Goal: Task Accomplishment & Management: Manage account settings

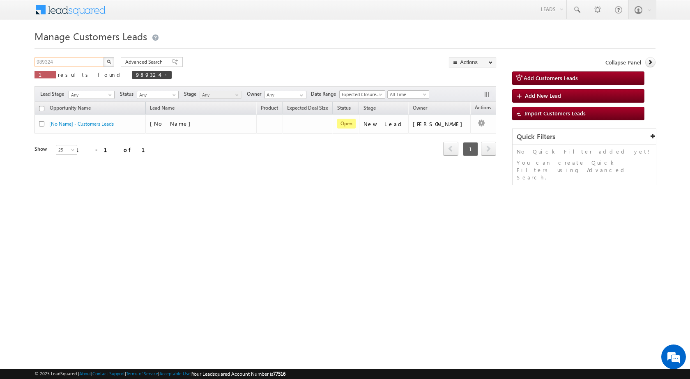
drag, startPoint x: 61, startPoint y: 63, endPoint x: 0, endPoint y: 68, distance: 61.4
click at [0, 68] on body "Menu [PERSON_NAME] sitar a8@ks erve." at bounding box center [345, 116] width 690 height 233
paste input "5089"
type input "985089"
click at [111, 63] on button "button" at bounding box center [109, 62] width 11 height 10
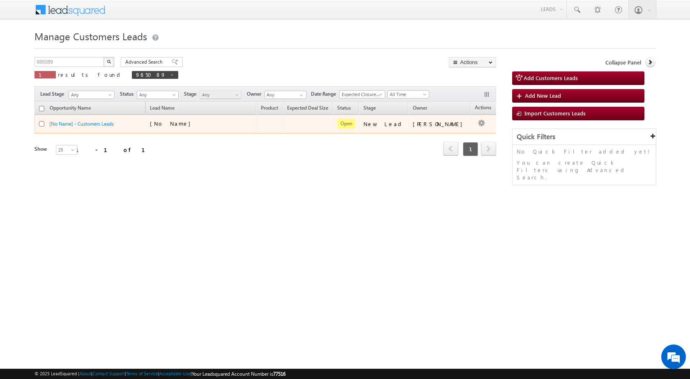
click at [184, 120] on td "[No Name]" at bounding box center [200, 124] width 111 height 19
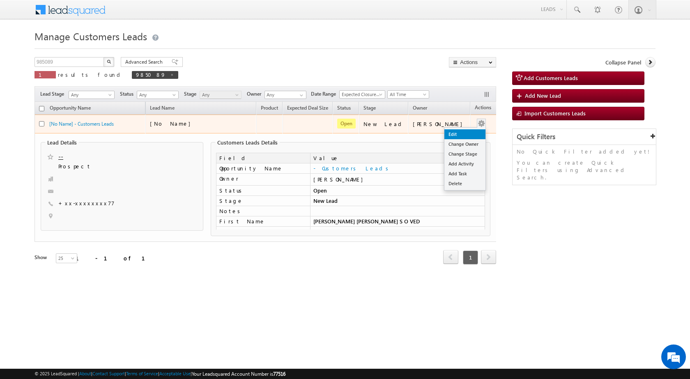
click at [465, 134] on link "Edit" at bounding box center [464, 134] width 41 height 10
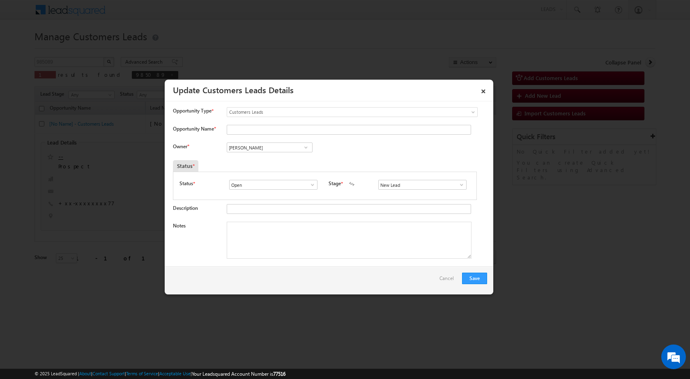
click at [458, 184] on span at bounding box center [462, 185] width 8 height 7
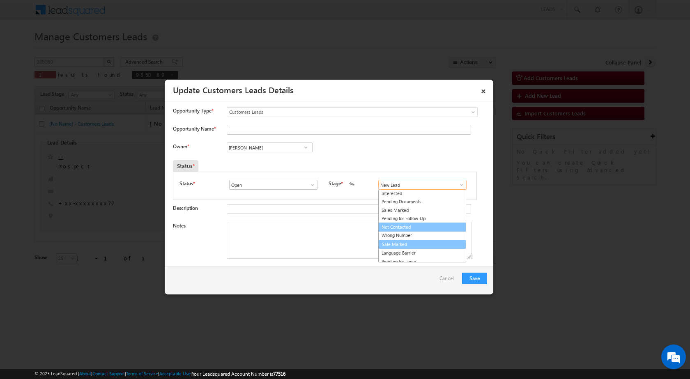
scroll to position [12, 0]
click at [398, 239] on link "Sale Marked" at bounding box center [422, 241] width 88 height 9
type input "Sale Marked"
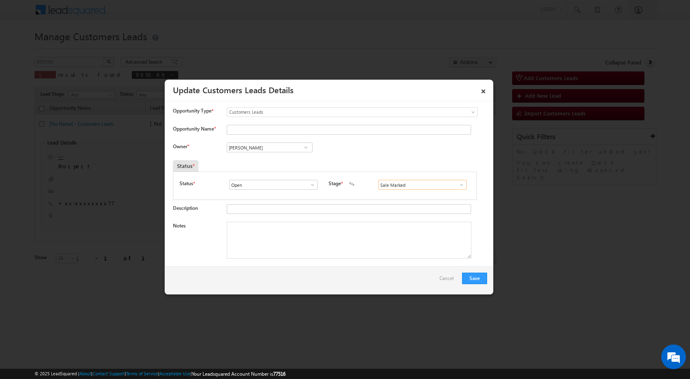
scroll to position [82, 0]
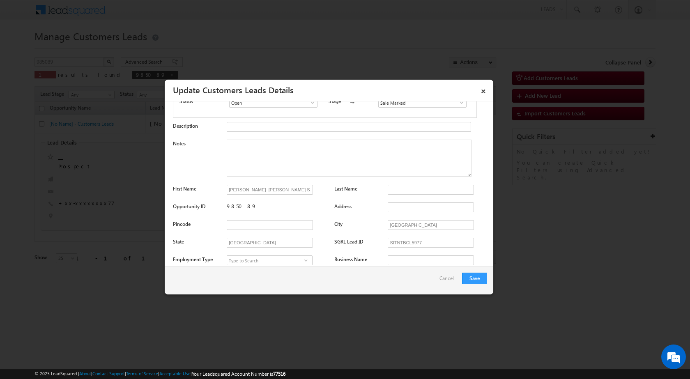
drag, startPoint x: 225, startPoint y: 188, endPoint x: 312, endPoint y: 195, distance: 87.4
click at [318, 195] on div "First Name [PERSON_NAME] [PERSON_NAME] S O VED Last Name" at bounding box center [330, 192] width 314 height 14
copy div
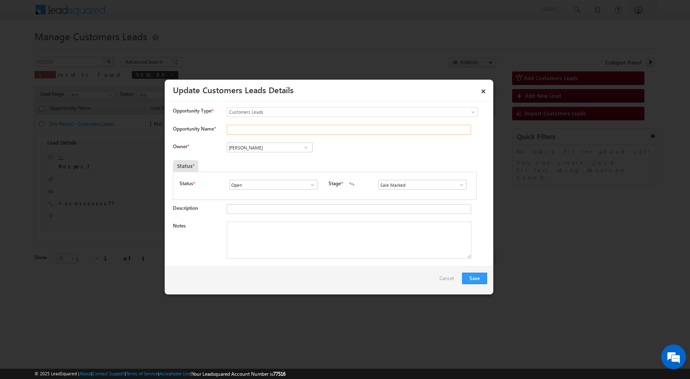
click at [251, 129] on input "Opportunity Name *" at bounding box center [349, 130] width 244 height 10
paste input "[PERSON_NAME] [PERSON_NAME] S O VED"
type input "[PERSON_NAME] [PERSON_NAME] S O VED"
click at [384, 150] on div "Owner * Vikas Halwai Vikas Halwai Vikas Halwai" at bounding box center [330, 150] width 314 height 14
click at [265, 242] on textarea "Notes" at bounding box center [349, 240] width 245 height 37
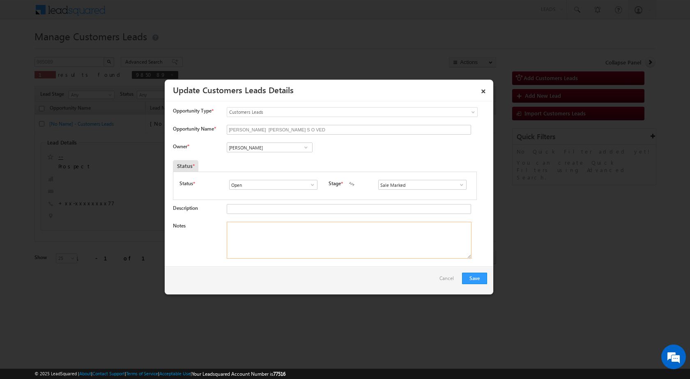
paste textarea "985089 - VB_Clickers - [PERSON_NAME] [PERSON_NAME] - 7275984877 - [GEOGRAPHIC_D…"
type textarea "985089 - VB_Clickers - [PERSON_NAME] [PERSON_NAME] - 7275984877 - [GEOGRAPHIC_D…"
click at [278, 289] on div "Save Cancel" at bounding box center [329, 281] width 329 height 28
click at [269, 150] on input "[PERSON_NAME]" at bounding box center [270, 148] width 86 height 10
paste input "[PERSON_NAME]"
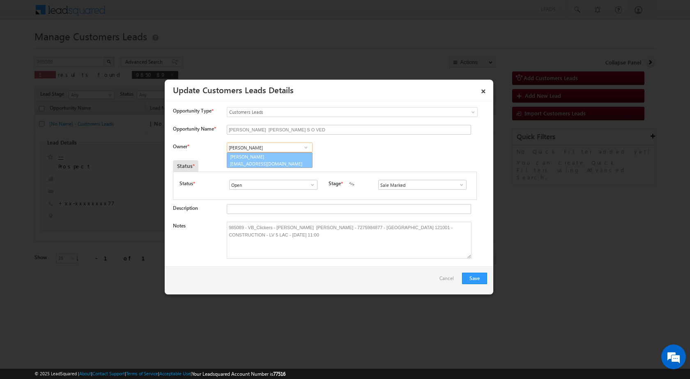
click at [252, 161] on span "[EMAIL_ADDRESS][DOMAIN_NAME]" at bounding box center [267, 164] width 74 height 6
type input "[PERSON_NAME]"
click at [401, 165] on div "Status *" at bounding box center [324, 166] width 303 height 12
click at [478, 282] on button "Save" at bounding box center [474, 279] width 25 height 12
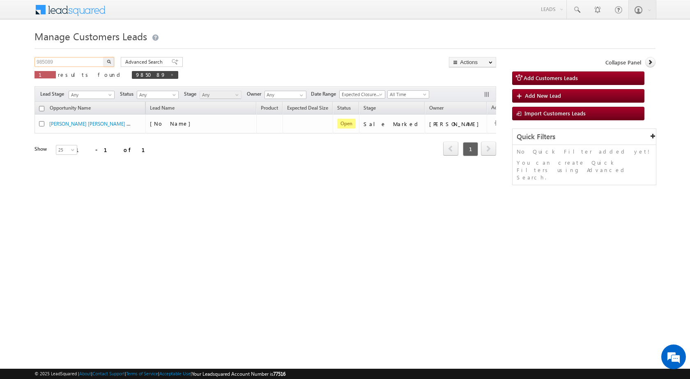
click at [66, 63] on input "985089" at bounding box center [70, 62] width 70 height 10
click at [66, 62] on input "985089" at bounding box center [70, 62] width 70 height 10
paste input "461"
type input "984619"
click at [108, 64] on button "button" at bounding box center [109, 62] width 11 height 10
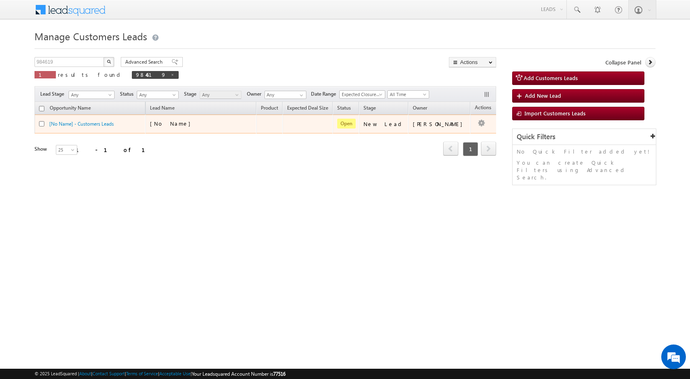
click at [208, 120] on td "[No Name]" at bounding box center [200, 124] width 111 height 19
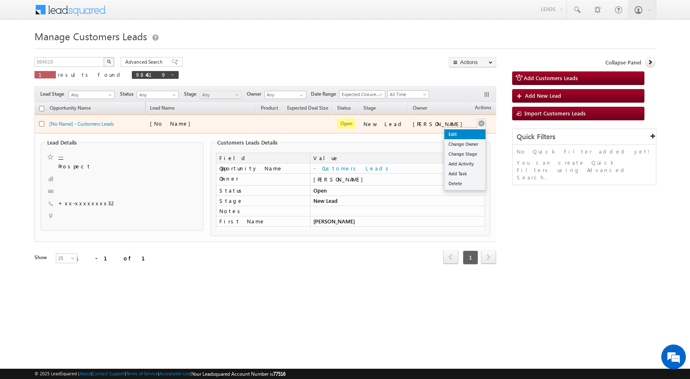
click at [453, 134] on link "Edit" at bounding box center [464, 134] width 41 height 10
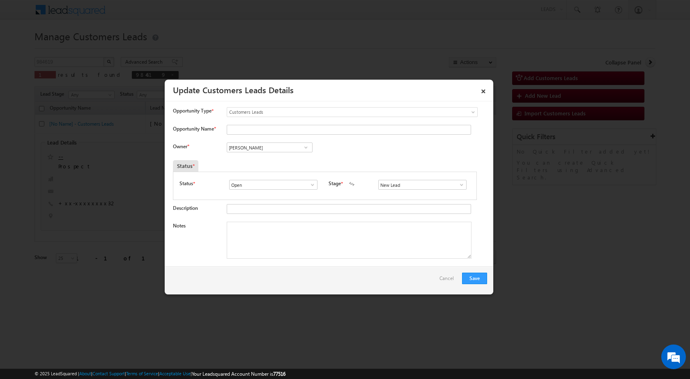
click at [458, 186] on span at bounding box center [462, 185] width 8 height 7
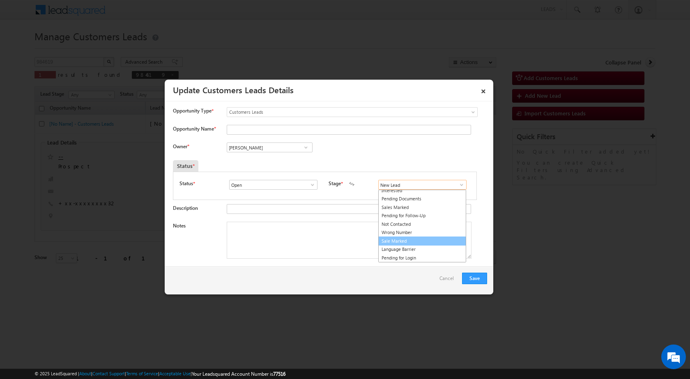
scroll to position [12, 0]
click at [398, 241] on link "Sale Marked" at bounding box center [422, 241] width 88 height 9
type input "Sale Marked"
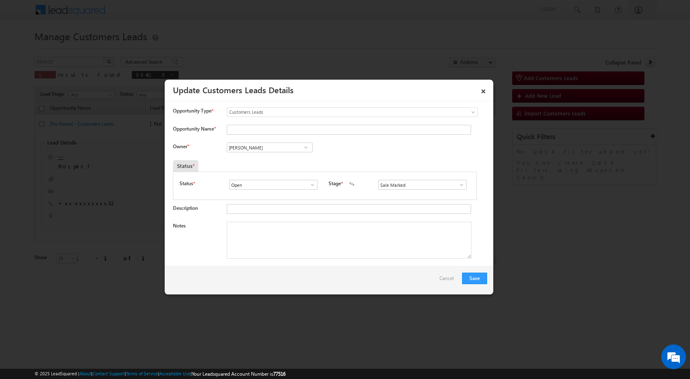
click at [356, 155] on div "Owner * Vikas Halwai Vikas Halwai Vikas Halwai" at bounding box center [330, 150] width 314 height 14
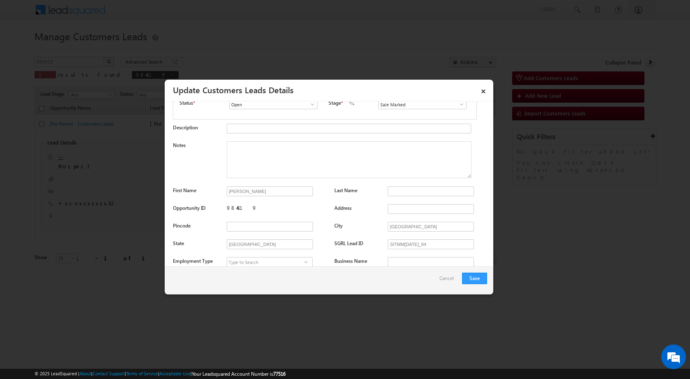
scroll to position [82, 0]
click at [269, 190] on input "[PERSON_NAME]" at bounding box center [270, 190] width 86 height 10
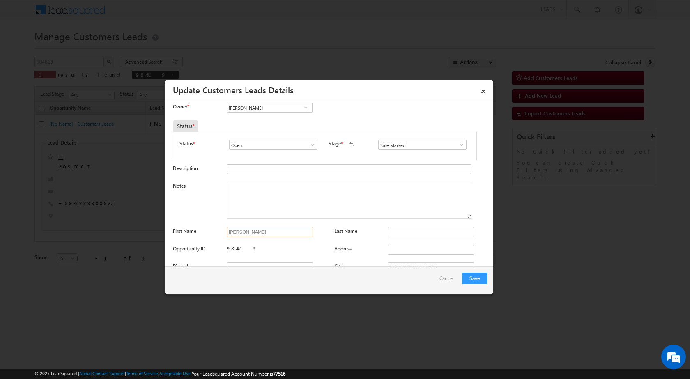
scroll to position [0, 0]
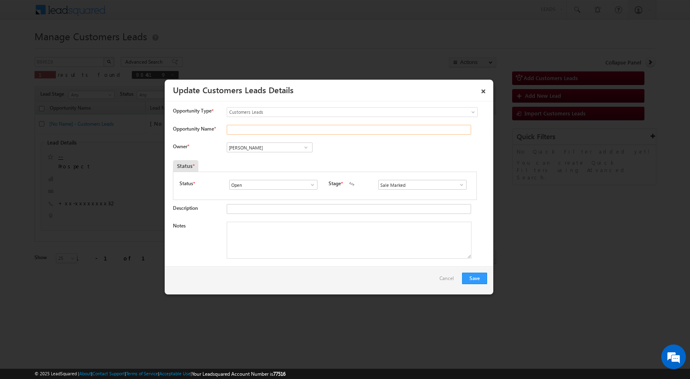
click at [266, 129] on input "Opportunity Name *" at bounding box center [349, 130] width 244 height 10
paste input "[PERSON_NAME]"
type input "[PERSON_NAME]"
click at [401, 151] on div "Owner * Vikas Halwai Vikas Halwai Vikas Halwai" at bounding box center [330, 150] width 314 height 14
click at [303, 149] on span at bounding box center [306, 147] width 8 height 7
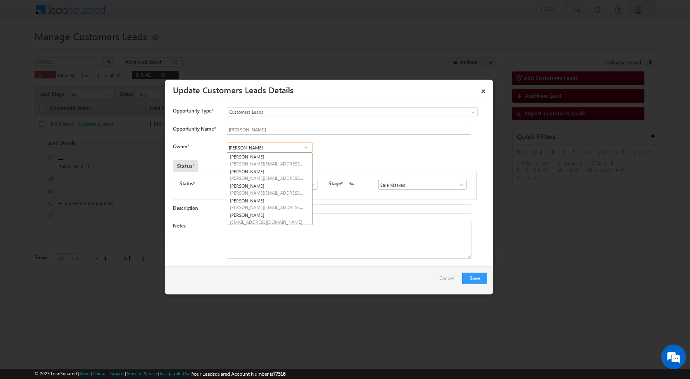
paste input "[PERSON_NAME]"
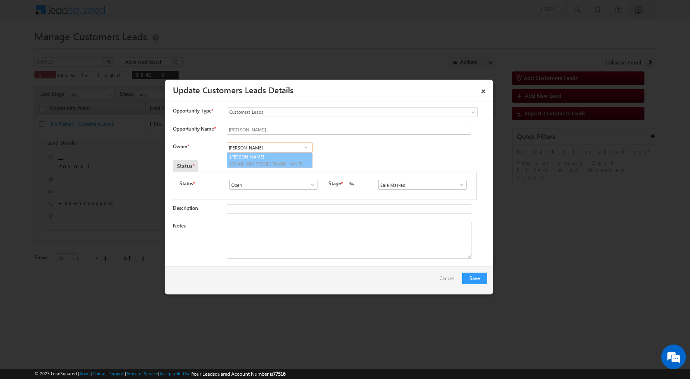
type input "[PERSON_NAME]"
click at [277, 168] on div "Status *" at bounding box center [286, 166] width 226 height 12
click at [363, 150] on div "Owner * [PERSON_NAME] Vikas [PERSON_NAME] Jamuna [PERSON_NAME] [PERSON_NAME] [P…" at bounding box center [330, 150] width 314 height 14
click at [266, 236] on textarea "Notes" at bounding box center [349, 240] width 245 height 37
paste textarea "LA-12L - OUTSTANDING - 10L ROI%-11 FLAT 15YRS REGISTRY- NAME- WIFE [PERSON_NAME…"
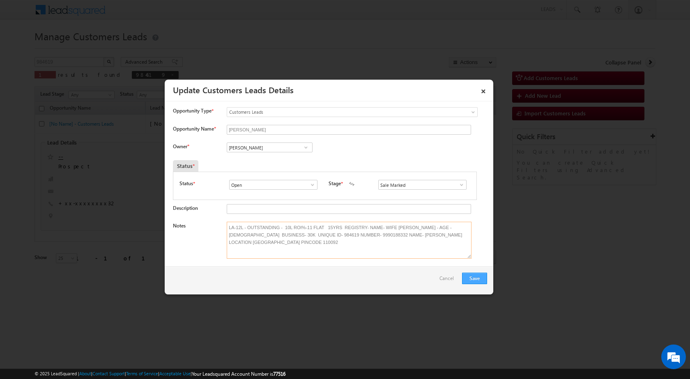
type textarea "LA-12L - OUTSTANDING - 10L ROI%-11 FLAT 15YRS REGISTRY- NAME- WIFE [PERSON_NAME…"
click at [468, 280] on button "Save" at bounding box center [474, 279] width 25 height 12
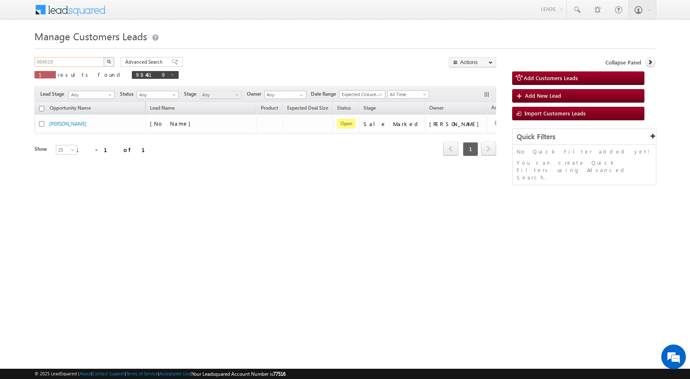
click at [64, 62] on input "984619" at bounding box center [70, 62] width 70 height 10
paste input "9055"
type input "989055"
click at [110, 63] on img "button" at bounding box center [109, 62] width 4 height 4
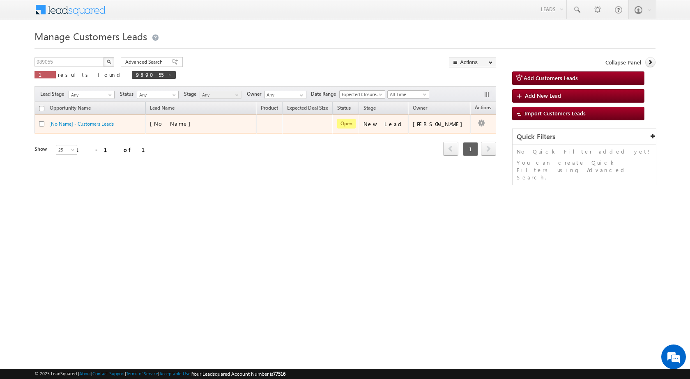
click at [219, 124] on div "[No Name]" at bounding box center [191, 123] width 82 height 7
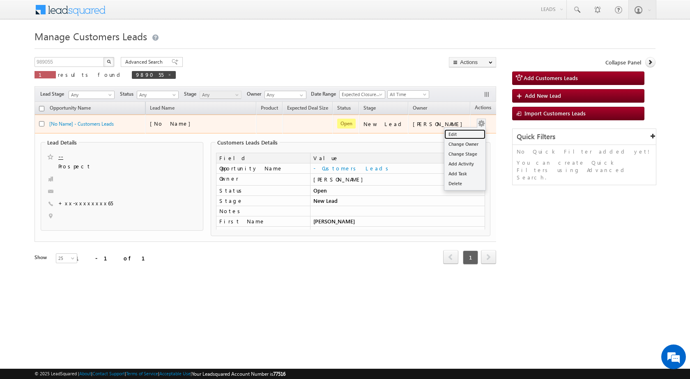
click at [457, 132] on link "Edit" at bounding box center [464, 134] width 41 height 10
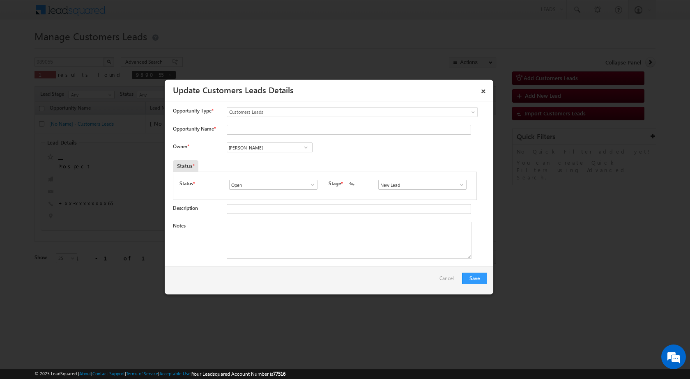
drag, startPoint x: 206, startPoint y: 225, endPoint x: 214, endPoint y: 231, distance: 10.2
click at [206, 227] on div "Notes" at bounding box center [196, 228] width 46 height 12
click at [252, 234] on textarea "Notes" at bounding box center [349, 240] width 245 height 37
paste textarea "VB_Clickers CUNSTRUCTION - 13L ROI- PINCODE- 203001 REGISTRY BHAI OWNER UNIQUE …"
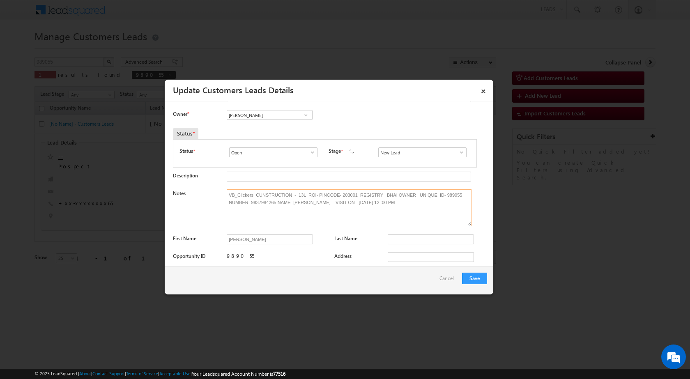
scroll to position [82, 0]
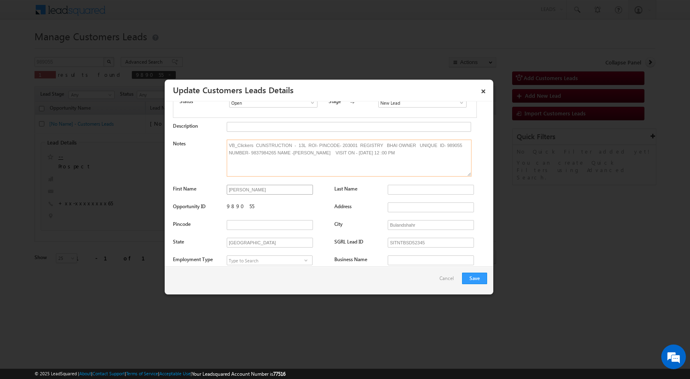
type textarea "VB_Clickers CUNSTRUCTION - 13L ROI- PINCODE- 203001 REGISTRY BHAI OWNER UNIQUE …"
click at [264, 188] on input "[PERSON_NAME]" at bounding box center [270, 190] width 86 height 10
click at [265, 189] on input "[PERSON_NAME]" at bounding box center [270, 190] width 86 height 10
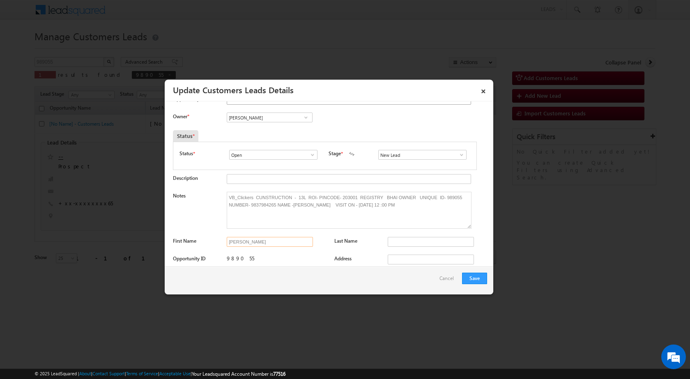
scroll to position [0, 0]
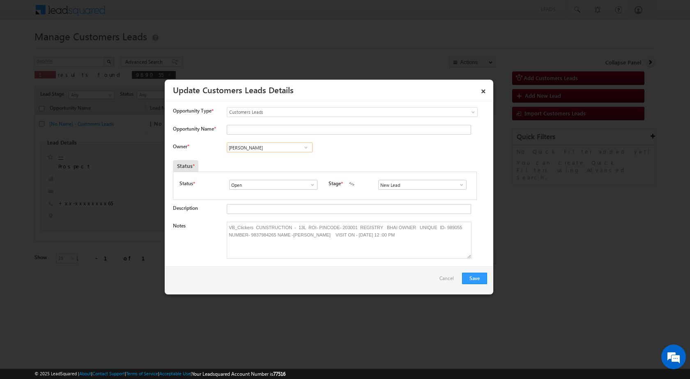
click at [258, 145] on input "[PERSON_NAME]" at bounding box center [270, 148] width 86 height 10
click at [256, 134] on input "Opportunity Name *" at bounding box center [349, 130] width 244 height 10
paste input "[PERSON_NAME]"
type input "[PERSON_NAME]"
click at [372, 149] on div "Owner * Vikas Halwai Vikas Halwai Vikas Halwai" at bounding box center [330, 150] width 314 height 14
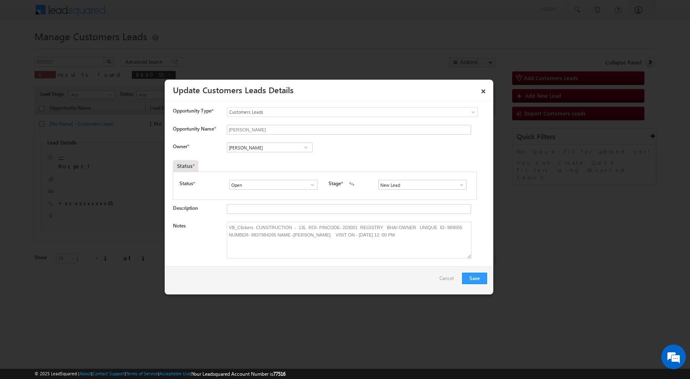
click at [461, 185] on span at bounding box center [462, 185] width 8 height 7
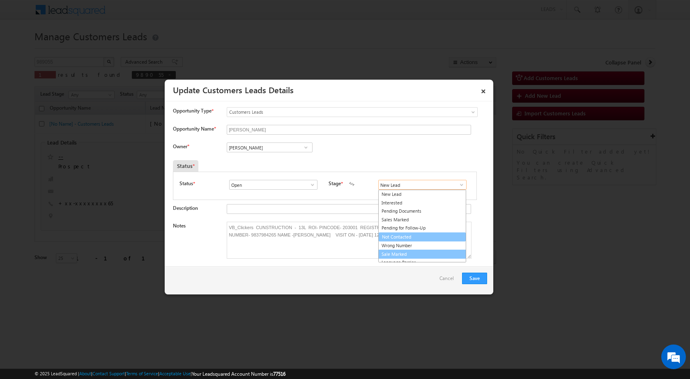
scroll to position [12, 0]
click at [398, 240] on link "Sale Marked" at bounding box center [422, 241] width 88 height 9
type input "Sale Marked"
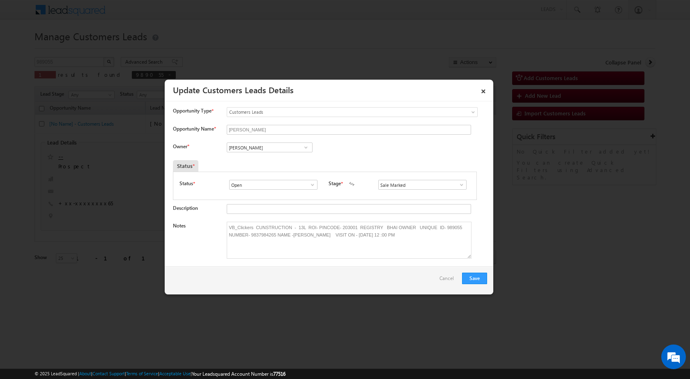
click at [280, 150] on input "[PERSON_NAME]" at bounding box center [270, 148] width 86 height 10
paste input "[PERSON_NAME]"
click at [277, 161] on span "[EMAIL_ADDRESS][PERSON_NAME][DOMAIN_NAME]" at bounding box center [267, 164] width 74 height 6
type input "[PERSON_NAME]"
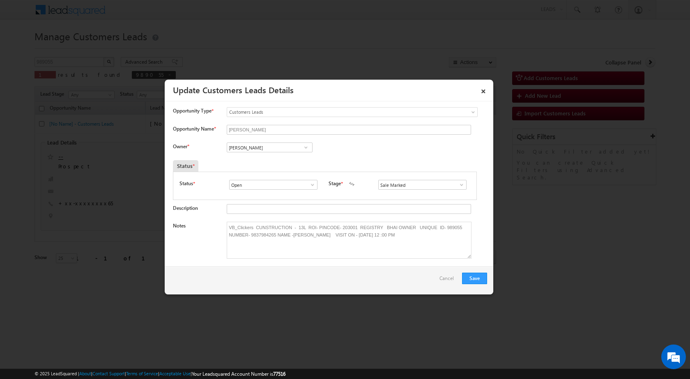
click at [392, 145] on div "Owner * Vikas Halwai Vikas Halwai Vikas Halwai [PERSON_NAME] [PERSON_NAME] b9d2…" at bounding box center [330, 150] width 314 height 14
click at [480, 278] on button "Save" at bounding box center [474, 279] width 25 height 12
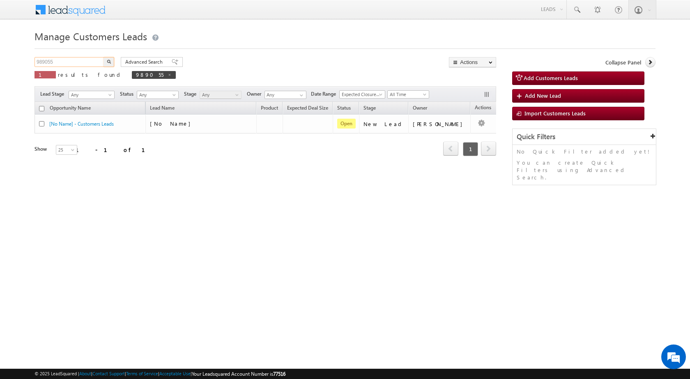
click at [67, 66] on input "989055" at bounding box center [70, 62] width 70 height 10
paste input "91440"
type input "991440"
click at [104, 57] on button "button" at bounding box center [109, 62] width 11 height 10
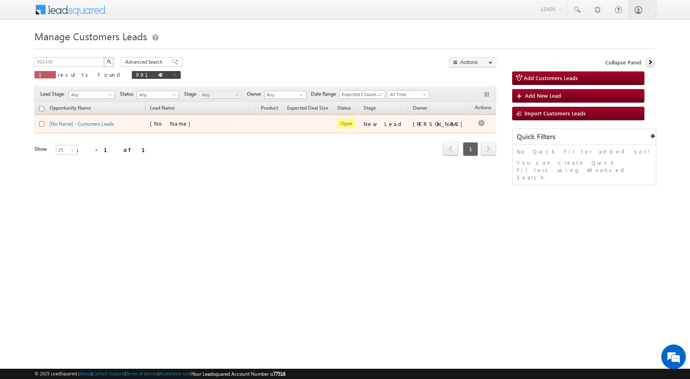
click at [200, 120] on div "[No Name]" at bounding box center [191, 123] width 82 height 7
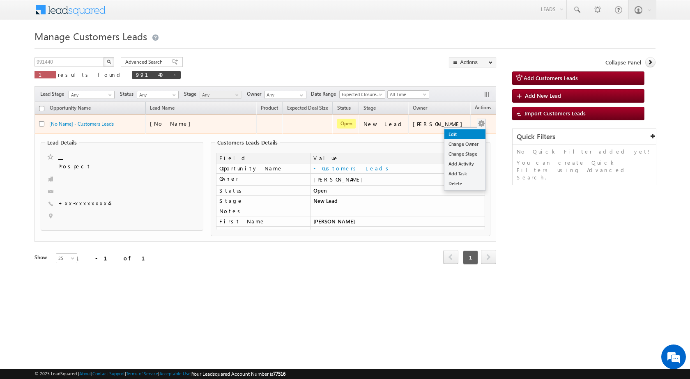
click at [453, 132] on link "Edit" at bounding box center [464, 134] width 41 height 10
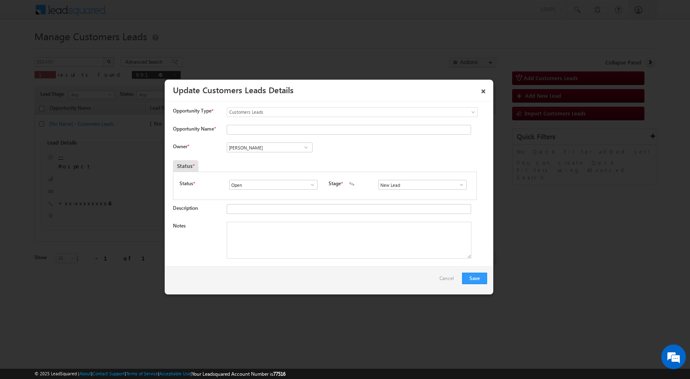
click at [458, 185] on span at bounding box center [462, 185] width 8 height 7
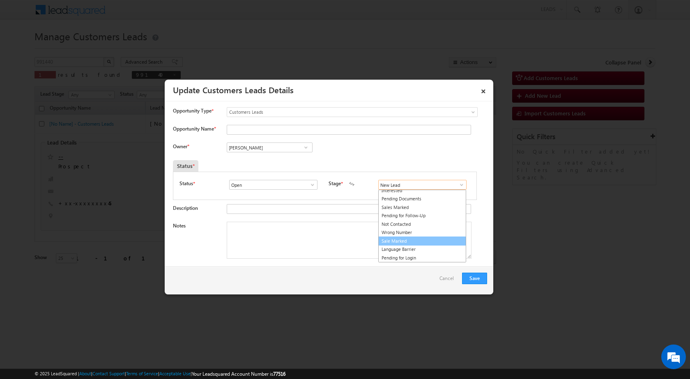
click at [406, 242] on link "Sale Marked" at bounding box center [422, 241] width 88 height 9
type input "Sale Marked"
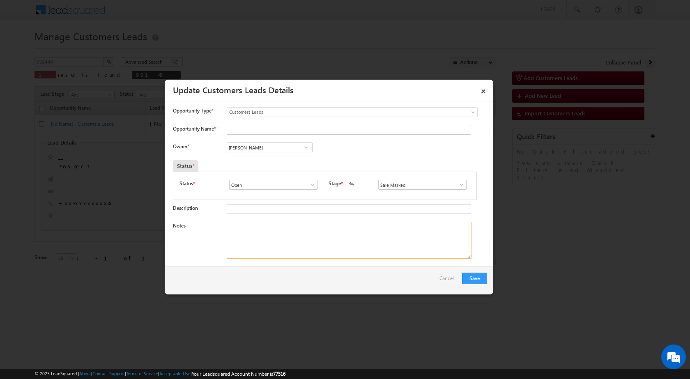
click at [254, 237] on textarea "Notes" at bounding box center [349, 240] width 245 height 37
paste textarea "991440 / VB_Know_More / [PERSON_NAME] / 8077463145 / PIOT VALU 15LAC / REQUIRED…"
type textarea "991440 / VB_Know_More / [PERSON_NAME] / 8077463145 / PIOT VALU 15LAC / REQUIRED…"
click at [349, 148] on div "Owner * Vikas Halwai Vikas Halwai Vikas Halwai" at bounding box center [330, 150] width 314 height 14
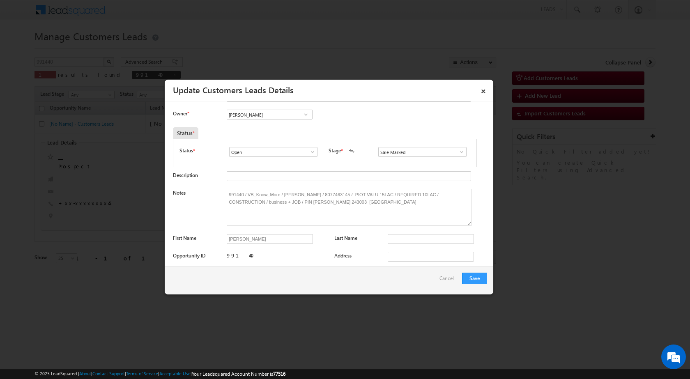
scroll to position [82, 0]
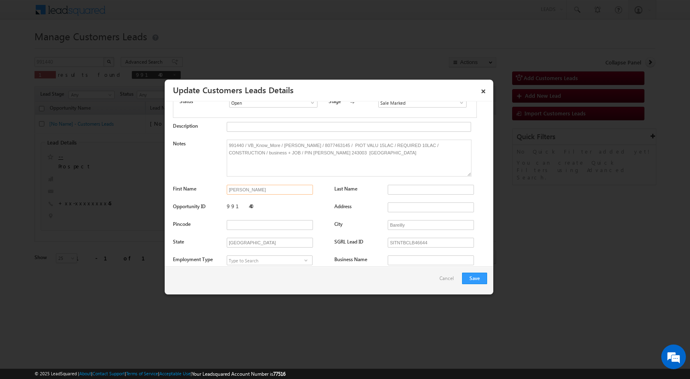
click at [268, 192] on input "[PERSON_NAME]" at bounding box center [270, 190] width 86 height 10
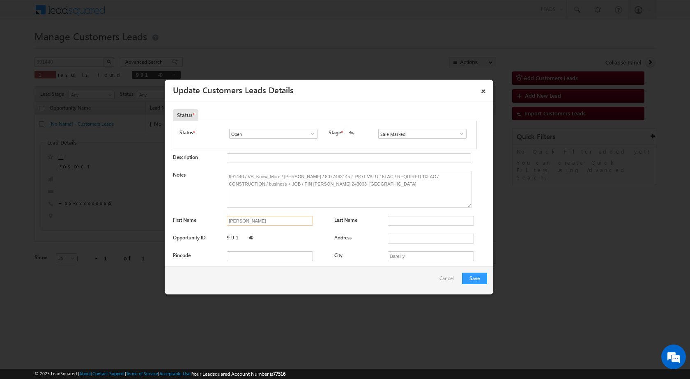
scroll to position [0, 0]
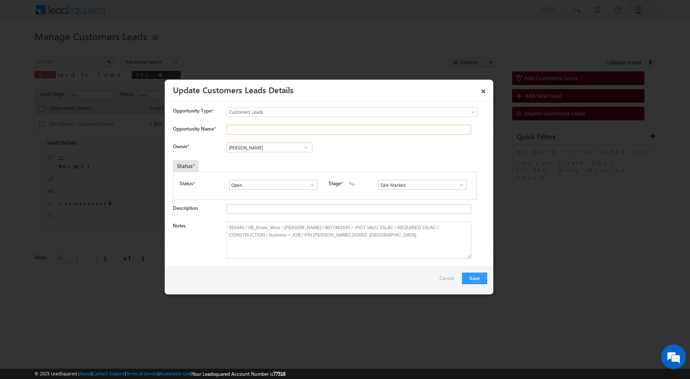
click at [260, 130] on input "Opportunity Name *" at bounding box center [349, 130] width 244 height 10
paste input "[PERSON_NAME]"
type input "[PERSON_NAME]"
click at [261, 147] on input "[PERSON_NAME]" at bounding box center [270, 148] width 86 height 10
paste input "[PERSON_NAME]"
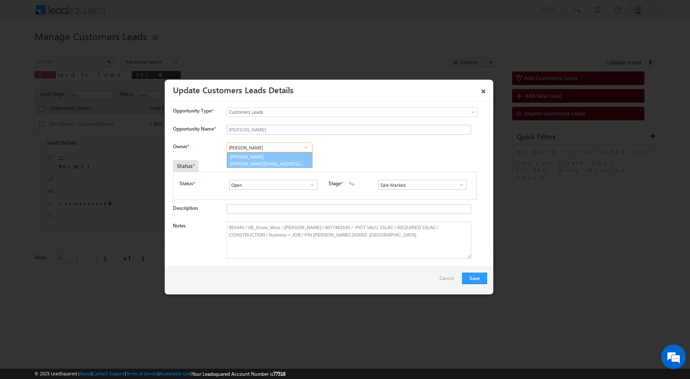
click at [262, 159] on link "[PERSON_NAME] [PERSON_NAME][EMAIL_ADDRESS][DOMAIN_NAME]" at bounding box center [270, 160] width 86 height 16
type input "[PERSON_NAME]"
click at [380, 163] on div "Status *" at bounding box center [286, 166] width 226 height 12
click at [372, 163] on div "Status *" at bounding box center [286, 166] width 226 height 12
click at [475, 281] on button "Save" at bounding box center [474, 279] width 25 height 12
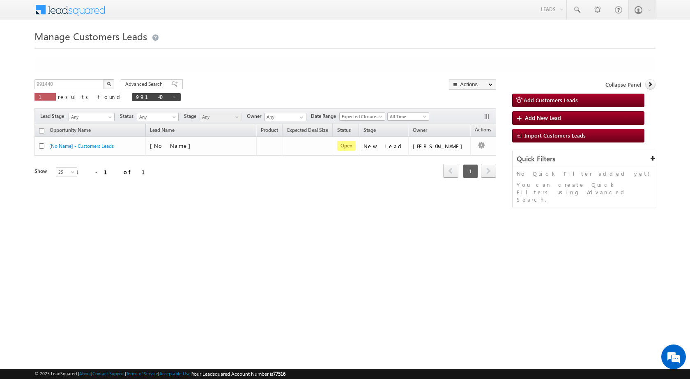
click at [242, 90] on div "991440 X 1 results found 991440 Advanced Search Advanced search results Actions…" at bounding box center [266, 140] width 462 height 122
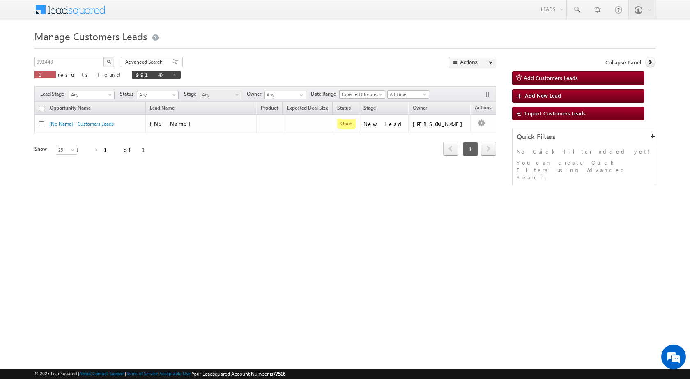
click at [218, 219] on div "Manage Customers Leads Customers Leads updated successfully. 991440 X 1 results…" at bounding box center [345, 130] width 621 height 205
click at [71, 59] on input "991440" at bounding box center [70, 62] width 70 height 10
click at [70, 59] on input "991440" at bounding box center [70, 62] width 70 height 10
paste input "85452"
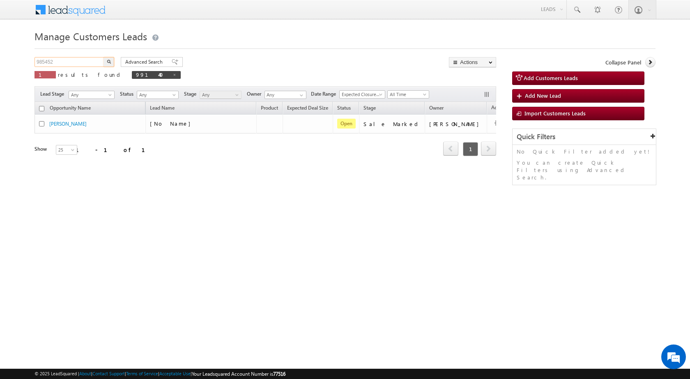
type input "985452"
click at [110, 60] on img "button" at bounding box center [109, 62] width 4 height 4
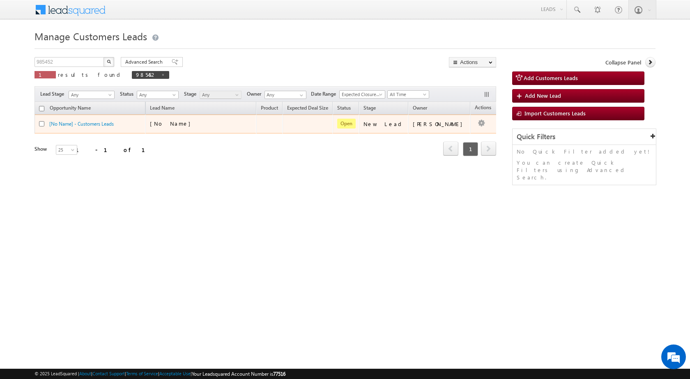
click at [210, 124] on div "[No Name]" at bounding box center [191, 123] width 82 height 7
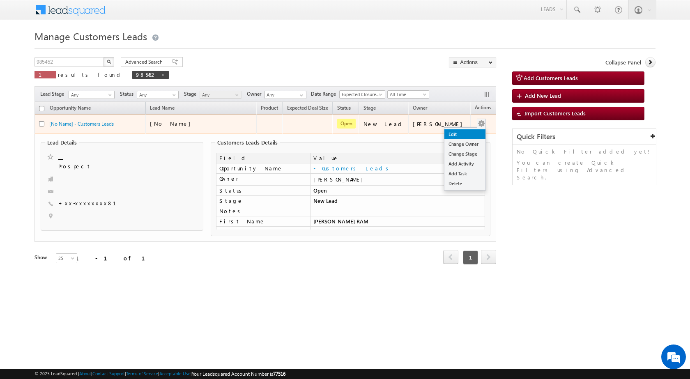
click at [455, 136] on link "Edit" at bounding box center [464, 134] width 41 height 10
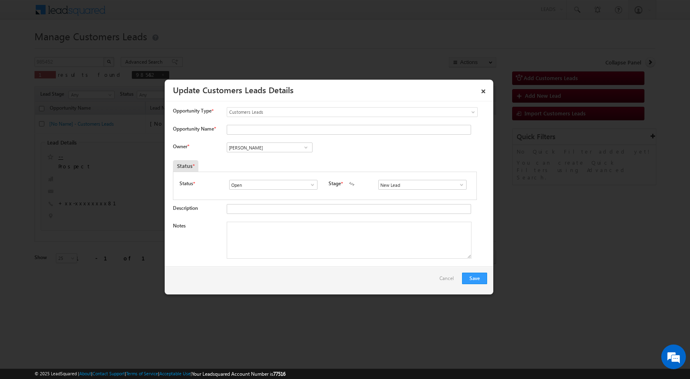
click at [458, 182] on span at bounding box center [462, 185] width 8 height 7
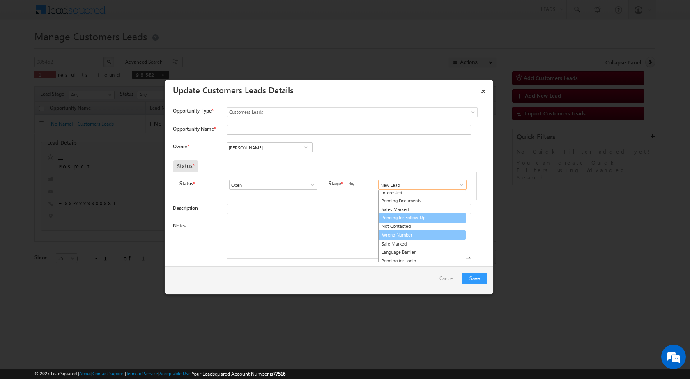
scroll to position [12, 0]
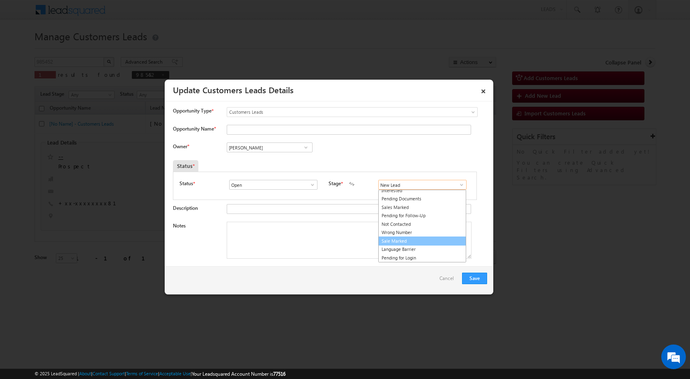
click at [406, 242] on link "Sale Marked" at bounding box center [422, 241] width 88 height 9
type input "Sale Marked"
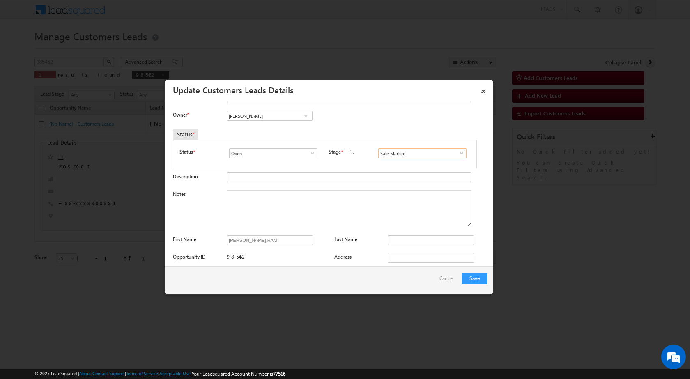
scroll to position [82, 0]
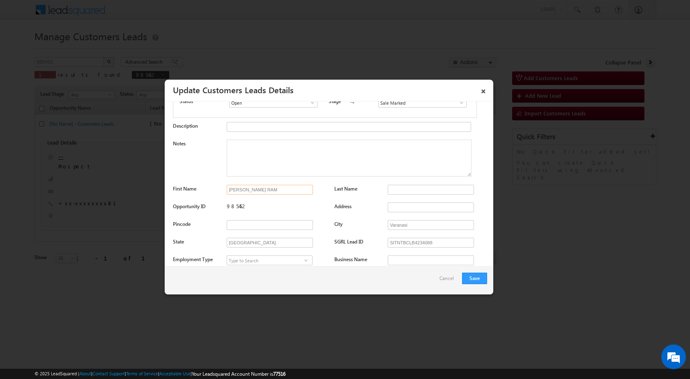
click at [275, 191] on input "DASHARATH RAM" at bounding box center [270, 190] width 86 height 10
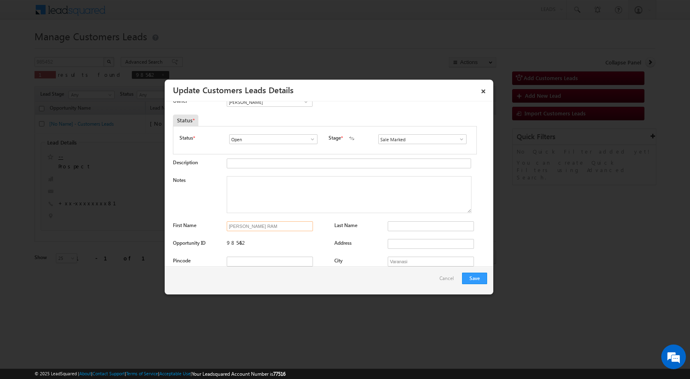
scroll to position [0, 0]
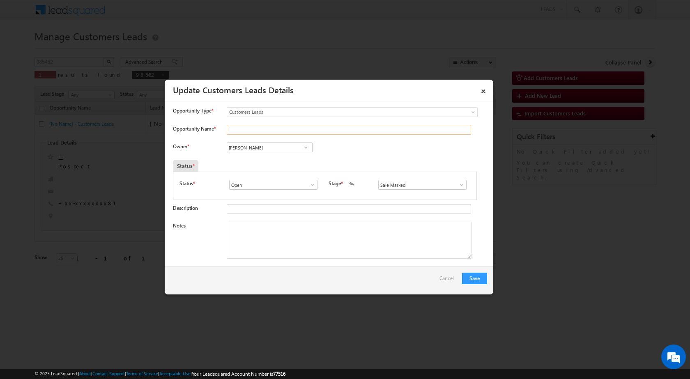
click at [261, 131] on input "Opportunity Name *" at bounding box center [349, 130] width 244 height 10
paste input "DASHARATH RAM"
type input "DASHARATH RAM"
click at [257, 238] on textarea "Notes" at bounding box center [349, 240] width 245 height 37
paste textarea "985452 - VB_Know_More - DASHARATH RAM - 9889939781 - CONSTRUCTION - VARANASI 23…"
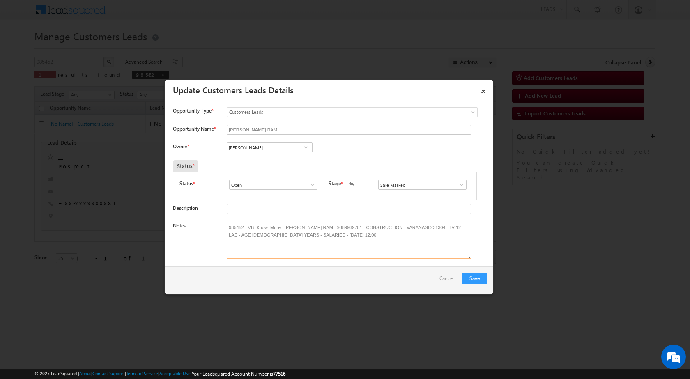
type textarea "985452 - VB_Know_More - DASHARATH RAM - 9889939781 - CONSTRUCTION - VARANASI 23…"
click at [278, 143] on input "[PERSON_NAME]" at bounding box center [270, 148] width 86 height 10
paste input "Amit Kumar Jaiswal"
click at [256, 163] on span "amit.jaiswal1@sgrlimited.in" at bounding box center [267, 164] width 74 height 6
type input "Amit Kumar Jaiswal"
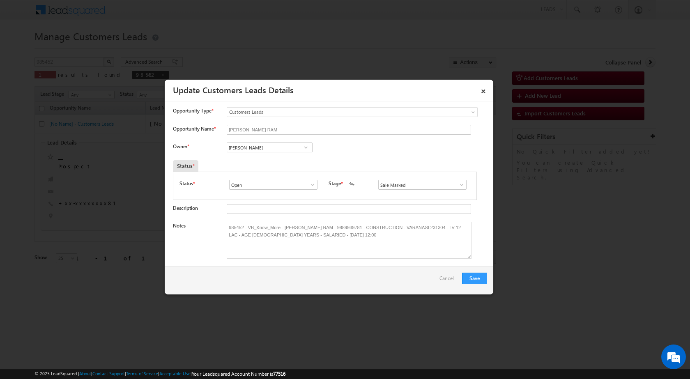
click at [394, 148] on div "Owner * Vikas Halwai Vikas Halwai Vikas Halwai Amit Kumar Jaiswal Amit Kumar Ja…" at bounding box center [330, 150] width 314 height 14
click at [474, 283] on button "Save" at bounding box center [474, 279] width 25 height 12
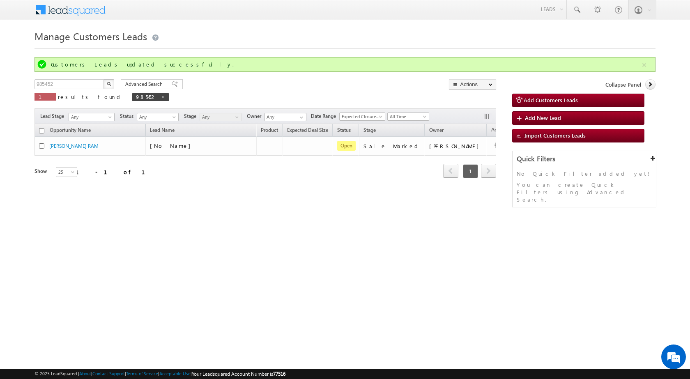
click at [5, 74] on body "Menu [PERSON_NAME] sitar a8@ks erve." at bounding box center [345, 116] width 690 height 233
